Goal: Information Seeking & Learning: Learn about a topic

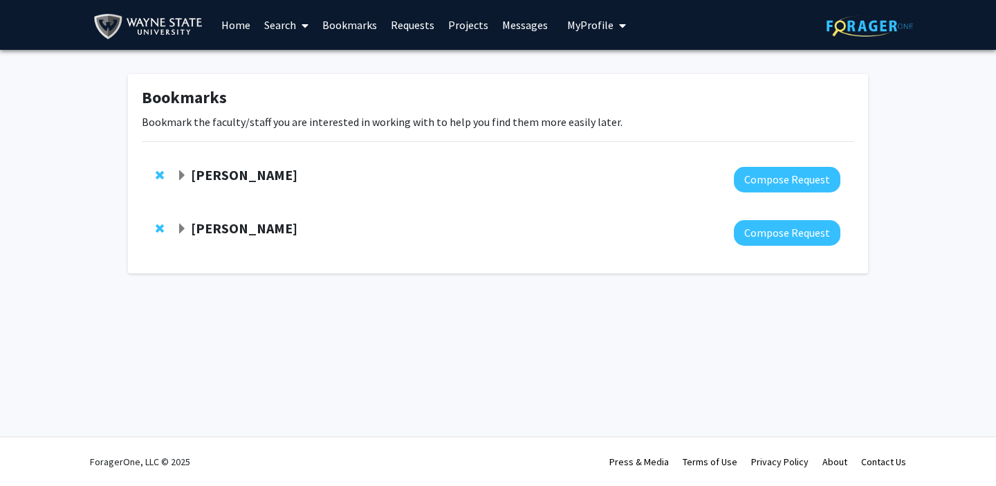
click at [250, 227] on strong "[PERSON_NAME]" at bounding box center [244, 227] width 107 height 17
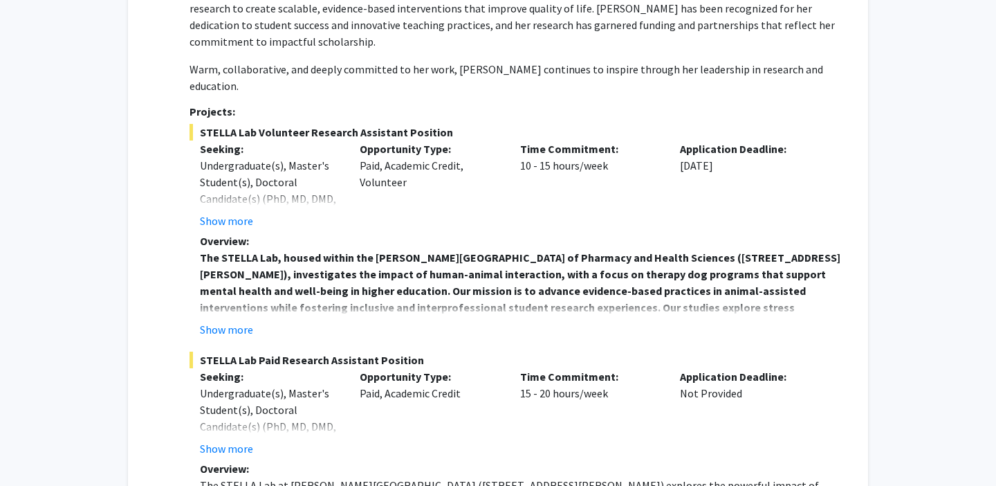
scroll to position [479, 0]
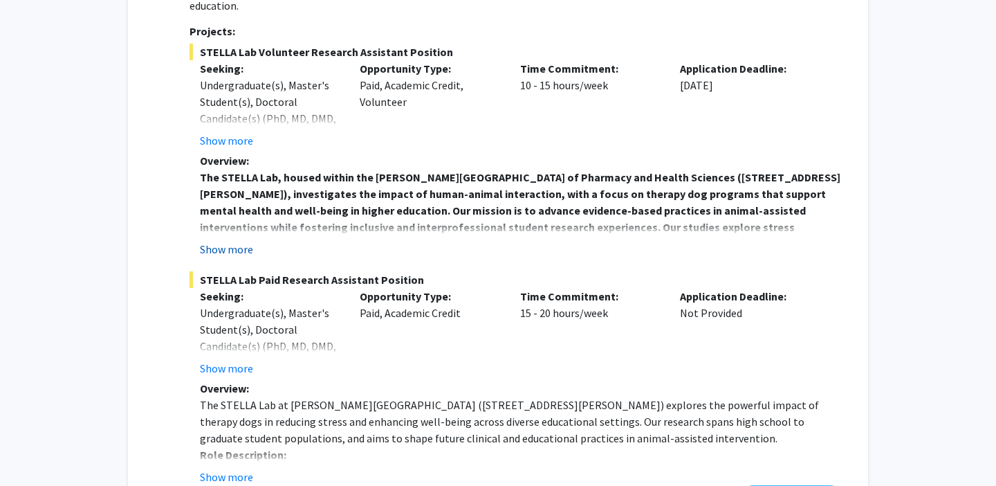
click at [241, 241] on button "Show more" at bounding box center [226, 249] width 53 height 17
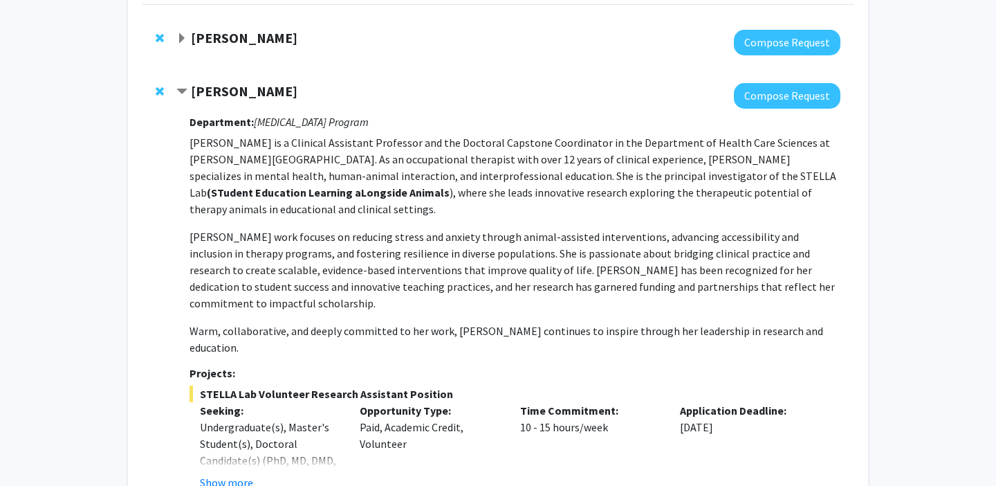
scroll to position [236, 0]
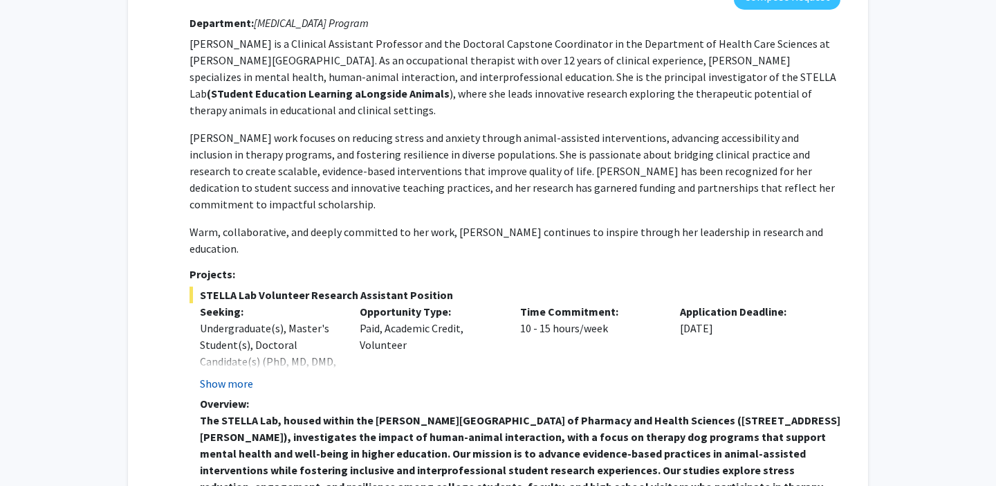
click at [238, 375] on button "Show more" at bounding box center [226, 383] width 53 height 17
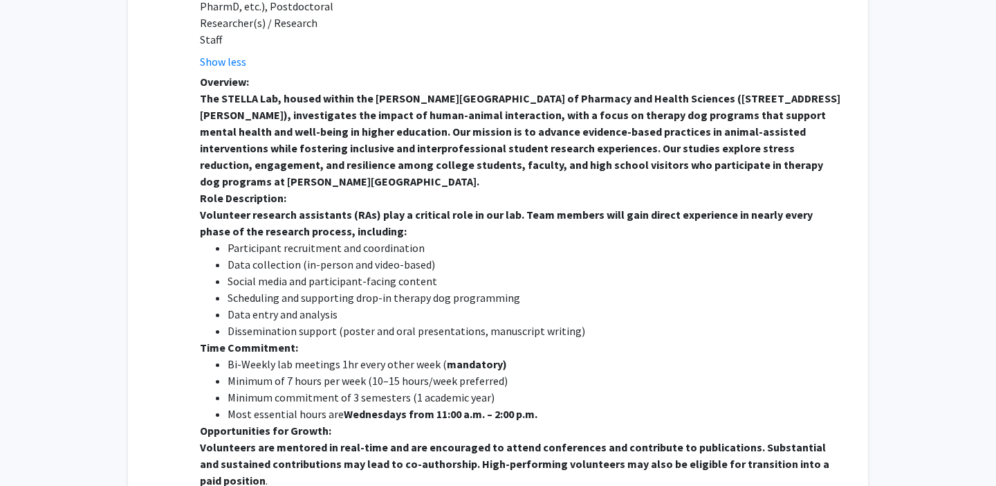
scroll to position [608, 0]
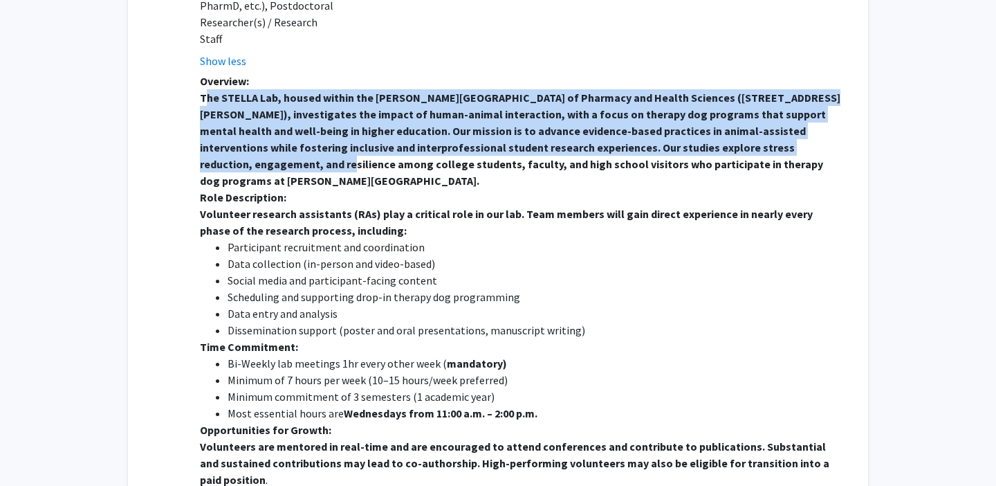
drag, startPoint x: 198, startPoint y: 47, endPoint x: 805, endPoint y: 97, distance: 608.9
click at [805, 97] on fg-read-more "Overview: The STELLA Lab, housed within the [PERSON_NAME][GEOGRAPHIC_DATA] of P…" at bounding box center [515, 350] width 651 height 554
click at [761, 255] on li "Data collection (in-person and video-based)" at bounding box center [534, 263] width 613 height 17
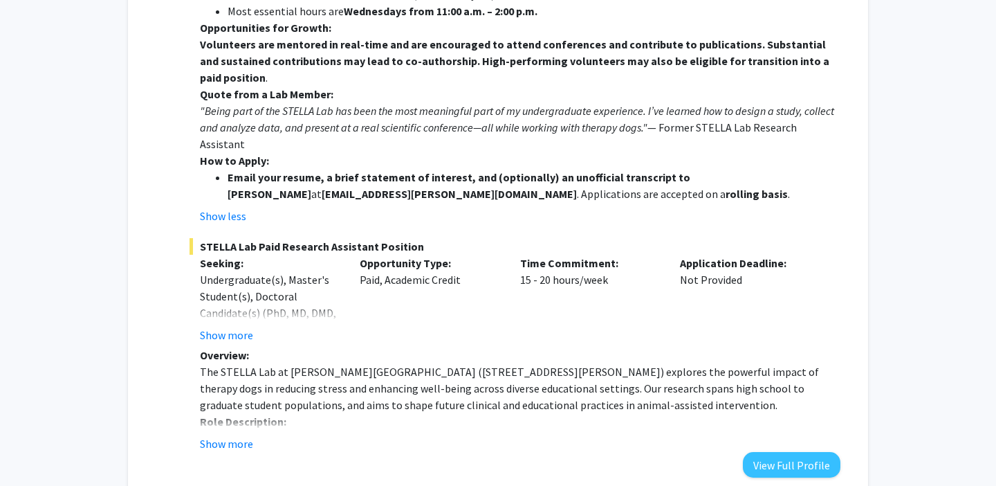
scroll to position [1019, 0]
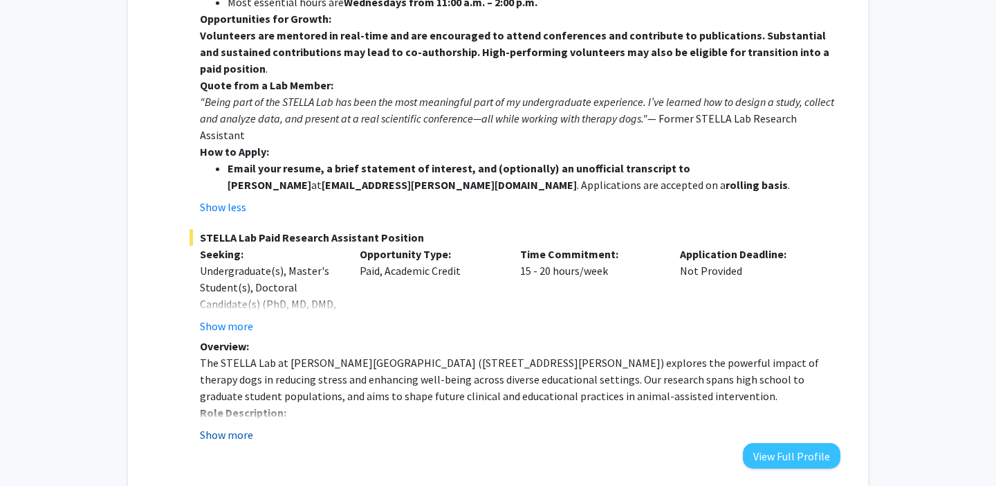
click at [233, 426] on button "Show more" at bounding box center [226, 434] width 53 height 17
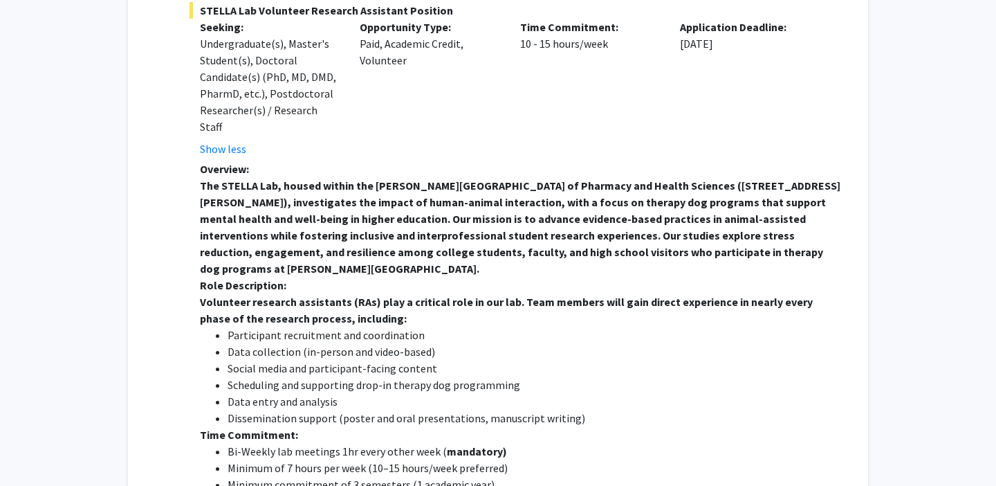
scroll to position [519, 0]
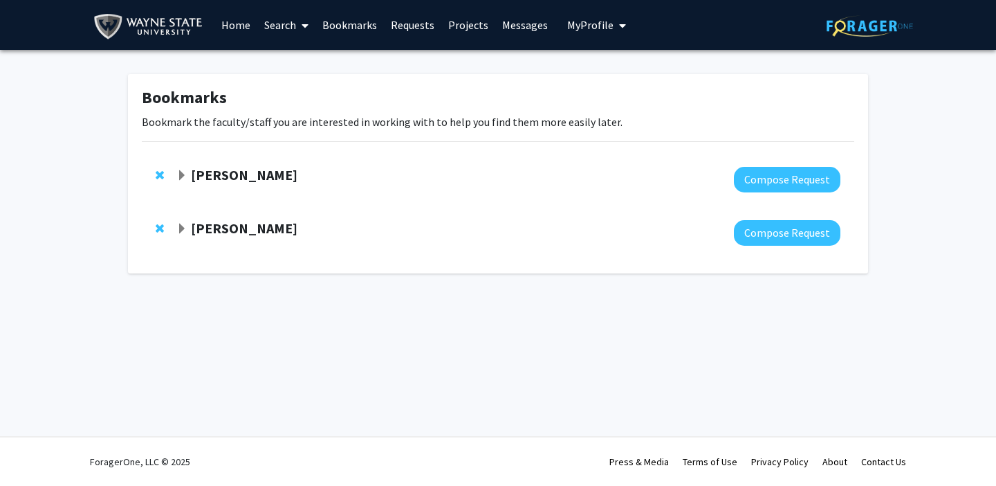
click at [255, 241] on div at bounding box center [508, 233] width 664 height 26
click at [252, 235] on strong "[PERSON_NAME]" at bounding box center [244, 227] width 107 height 17
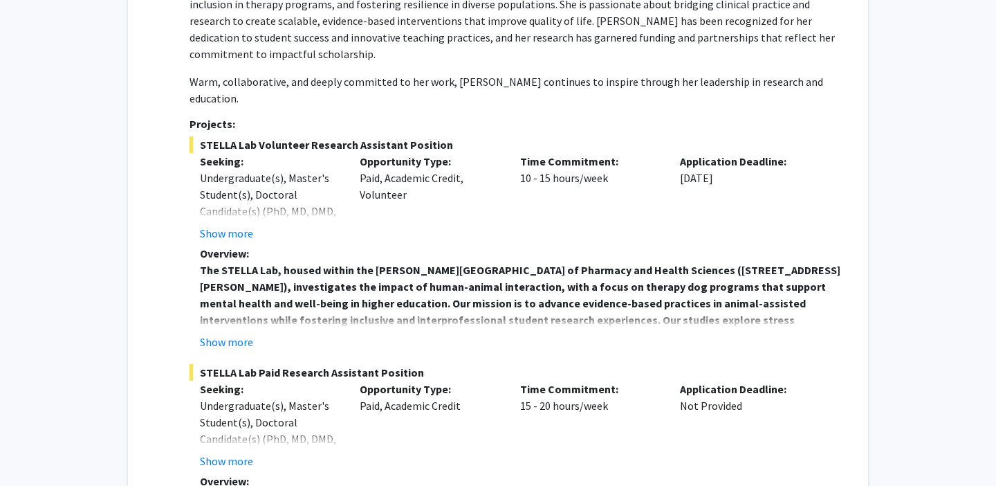
scroll to position [426, 0]
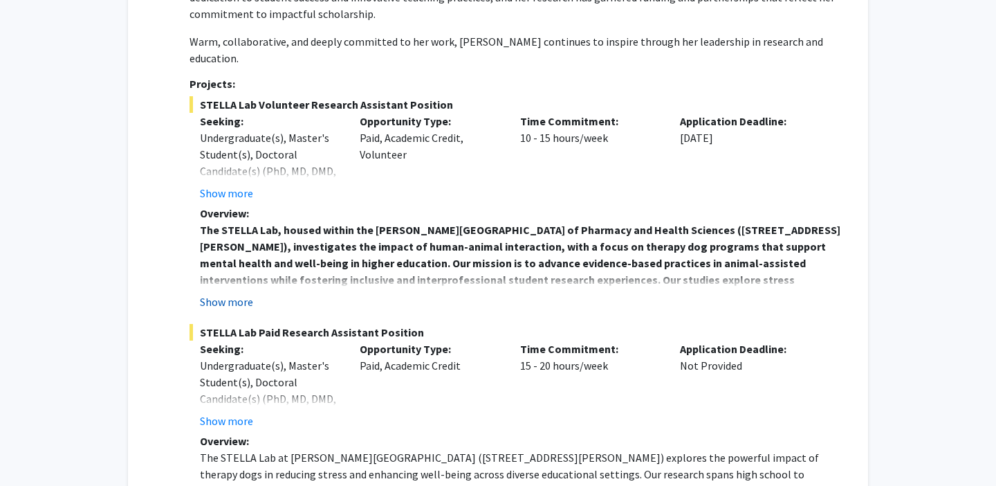
click at [223, 293] on button "Show more" at bounding box center [226, 301] width 53 height 17
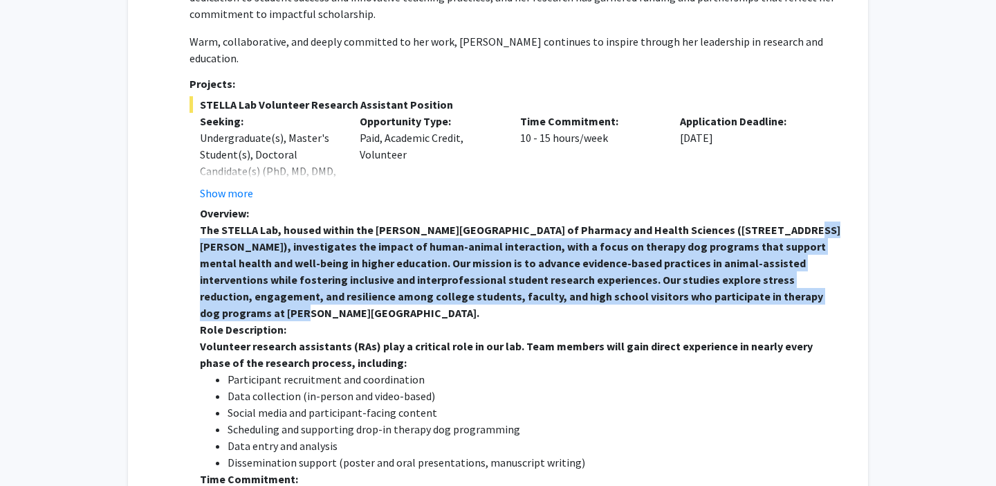
drag, startPoint x: 767, startPoint y: 198, endPoint x: 766, endPoint y: 260, distance: 62.3
click at [766, 260] on p "The STELLA Lab, housed within the [PERSON_NAME][GEOGRAPHIC_DATA] of Pharmacy an…" at bounding box center [520, 271] width 641 height 100
copy strong "investigates the impact of human-animal interaction, with a focus on therapy do…"
